Goal: Task Accomplishment & Management: Use online tool/utility

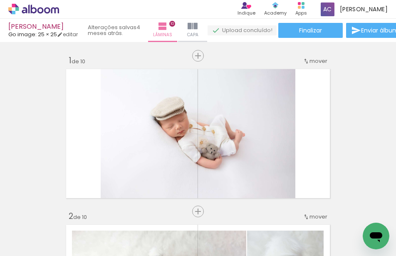
drag, startPoint x: 0, startPoint y: 0, endPoint x: 2, endPoint y: 35, distance: 35.0
click at [2, 35] on div "[PERSON_NAME] image: 25 × 25 editar 4 meses atrás. Lâminas 10 Capa Finalizar En…" at bounding box center [198, 21] width 396 height 42
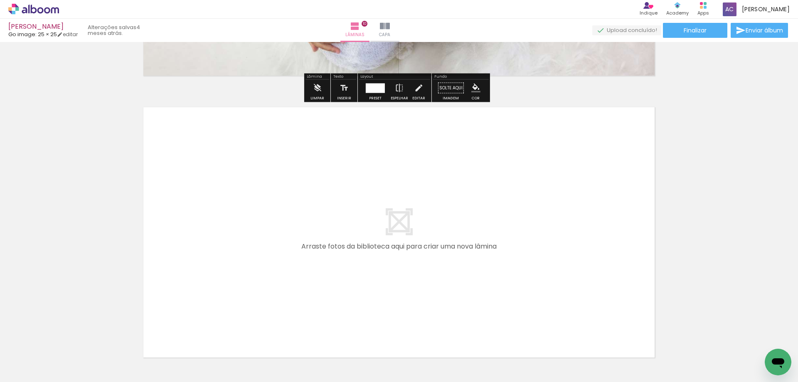
scroll to position [2784, 0]
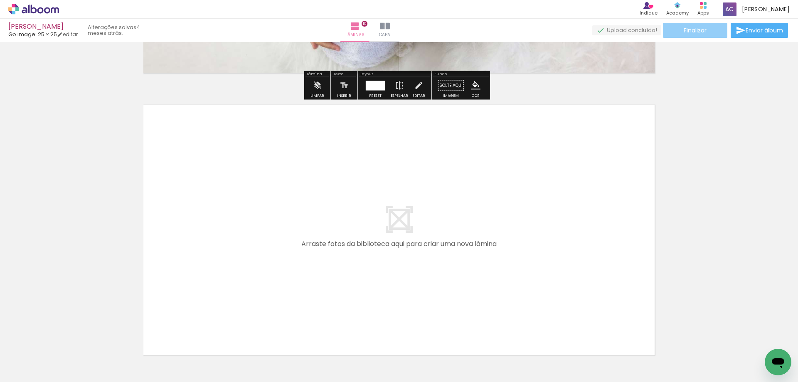
click at [395, 23] on paper-button "Finalizar" at bounding box center [695, 30] width 64 height 15
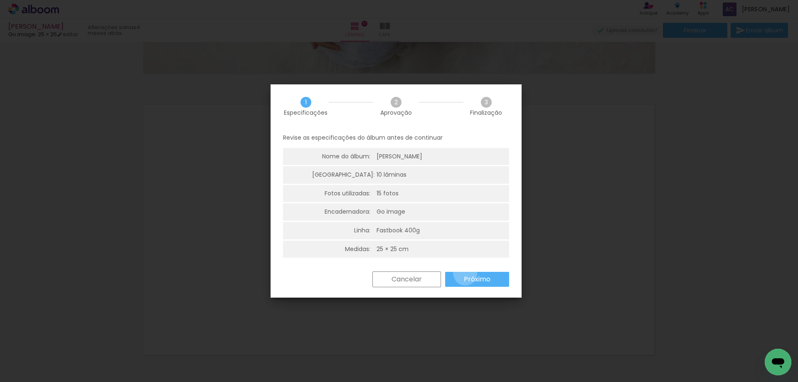
click at [395, 255] on paper-button "Próximo" at bounding box center [477, 279] width 64 height 15
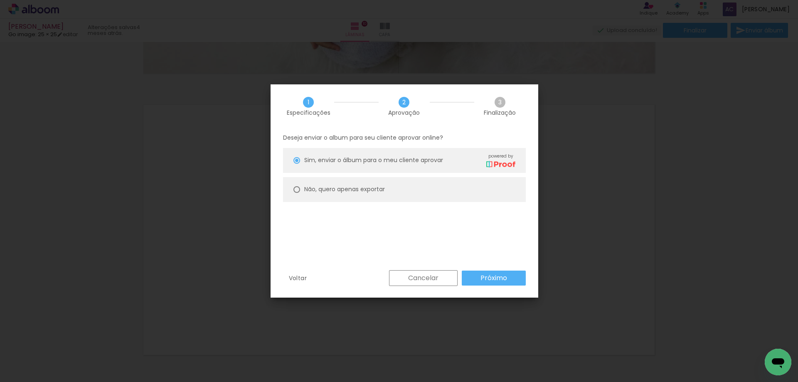
click at [0, 0] on slot "Não, quero apenas exportar" at bounding box center [0, 0] width 0 height 0
type paper-radio-button "on"
click at [395, 255] on paper-button "Próximo" at bounding box center [494, 277] width 64 height 15
type input "Alta, 300 DPI"
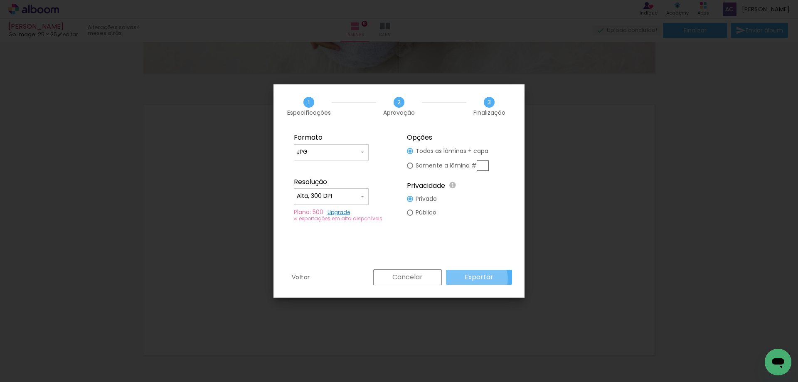
click at [0, 0] on slot "Exportar" at bounding box center [0, 0] width 0 height 0
